Goal: Information Seeking & Learning: Learn about a topic

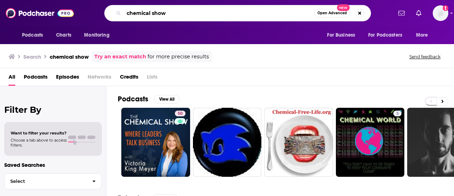
click at [167, 15] on input "chemical show" at bounding box center [219, 12] width 191 height 11
type input "customerland"
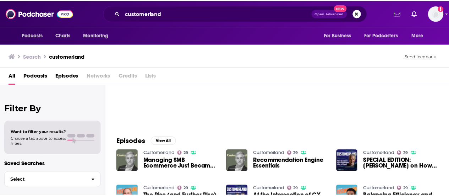
scroll to position [54, 0]
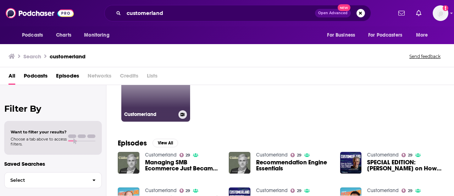
click at [144, 99] on link "29 Customerland" at bounding box center [155, 87] width 69 height 69
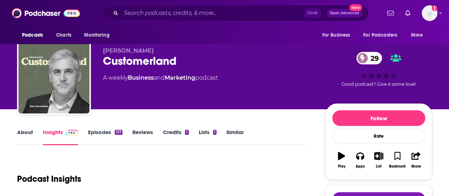
scroll to position [7, 0]
